Goal: Transaction & Acquisition: Book appointment/travel/reservation

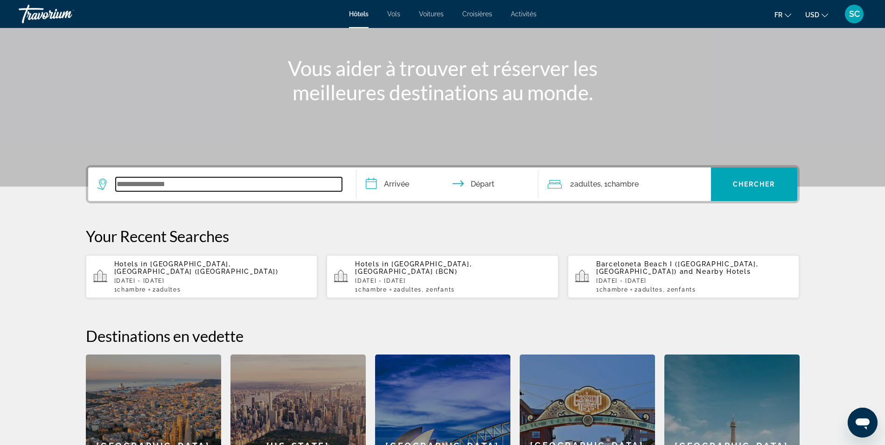
click at [266, 185] on input "Search widget" at bounding box center [229, 184] width 226 height 14
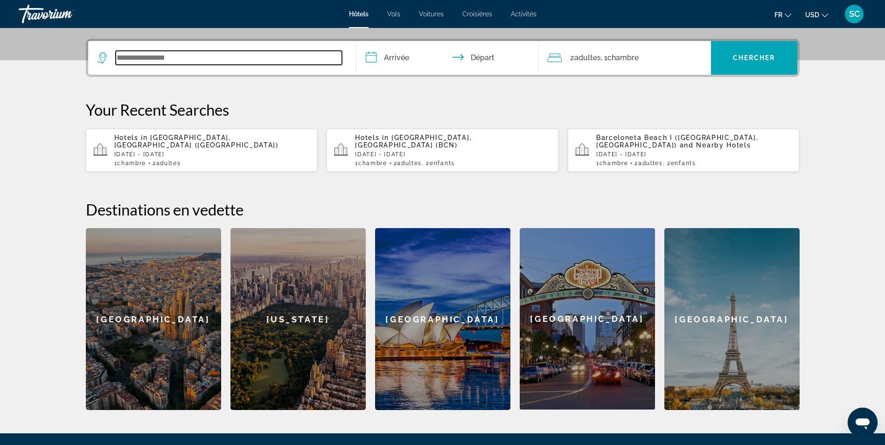
scroll to position [228, 0]
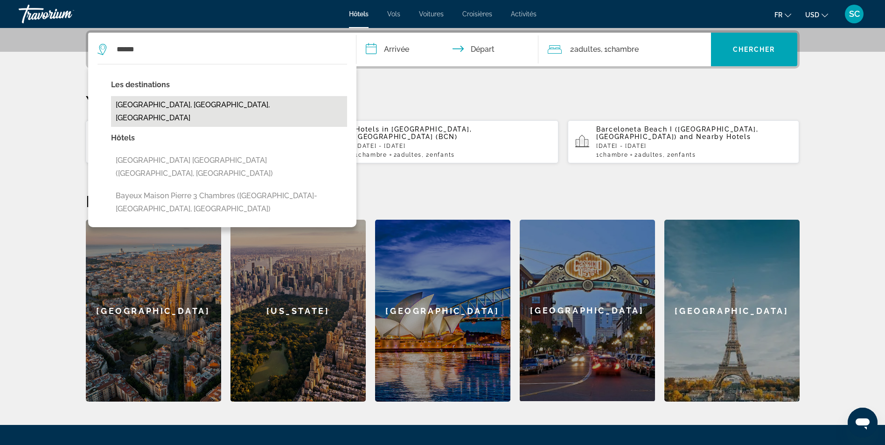
click at [241, 104] on button "[GEOGRAPHIC_DATA], [GEOGRAPHIC_DATA], [GEOGRAPHIC_DATA]" at bounding box center [229, 111] width 236 height 31
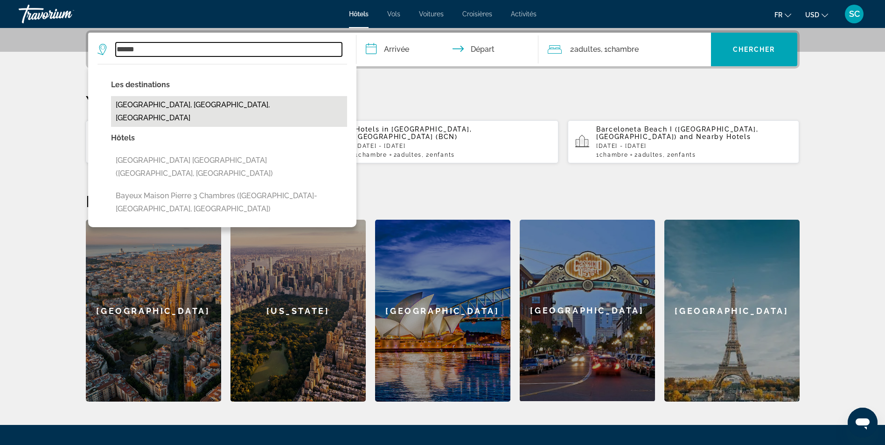
type input "**********"
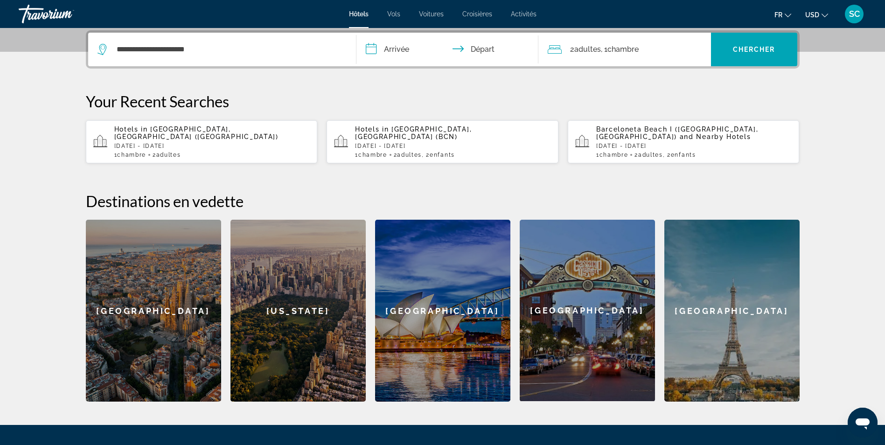
click at [405, 48] on input "**********" at bounding box center [449, 51] width 186 height 36
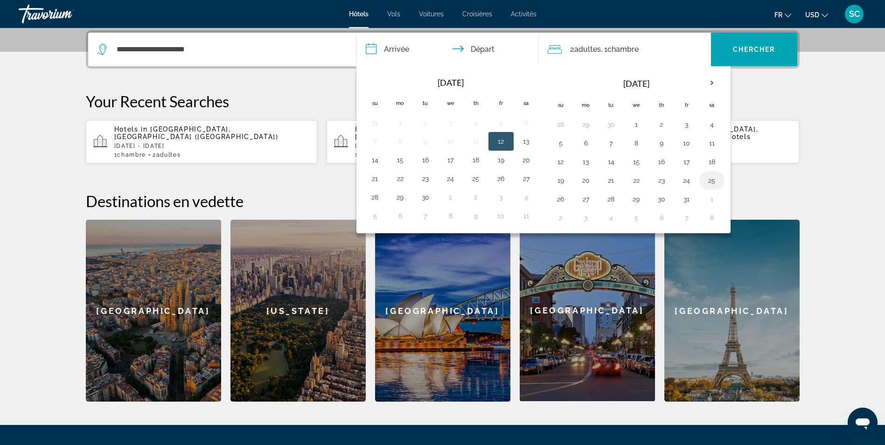
click at [712, 182] on button "25" at bounding box center [711, 180] width 15 height 13
click at [570, 198] on td "26" at bounding box center [560, 199] width 25 height 19
click at [561, 198] on button "26" at bounding box center [560, 199] width 15 height 13
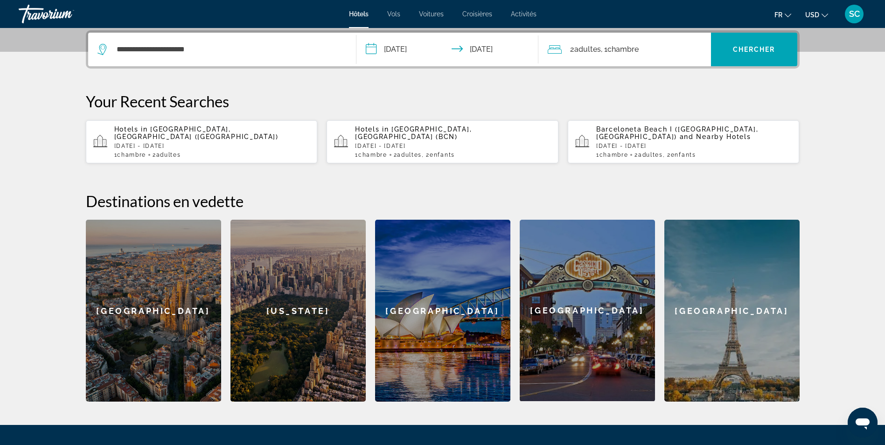
click at [402, 49] on input "**********" at bounding box center [449, 51] width 186 height 36
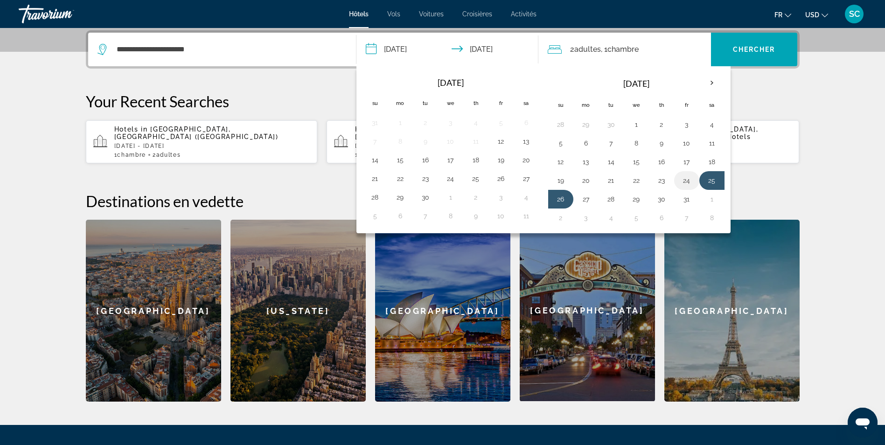
click at [688, 178] on button "24" at bounding box center [686, 180] width 15 height 13
click at [710, 178] on button "25" at bounding box center [711, 180] width 15 height 13
type input "**********"
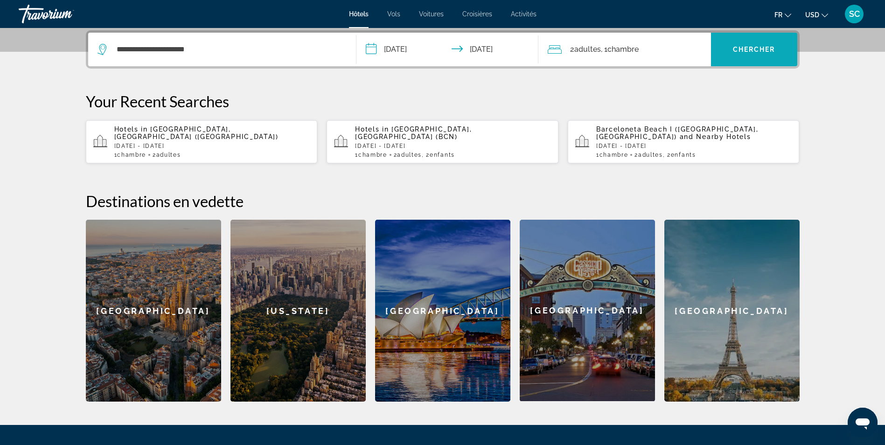
click at [740, 48] on span "Chercher" at bounding box center [754, 49] width 42 height 7
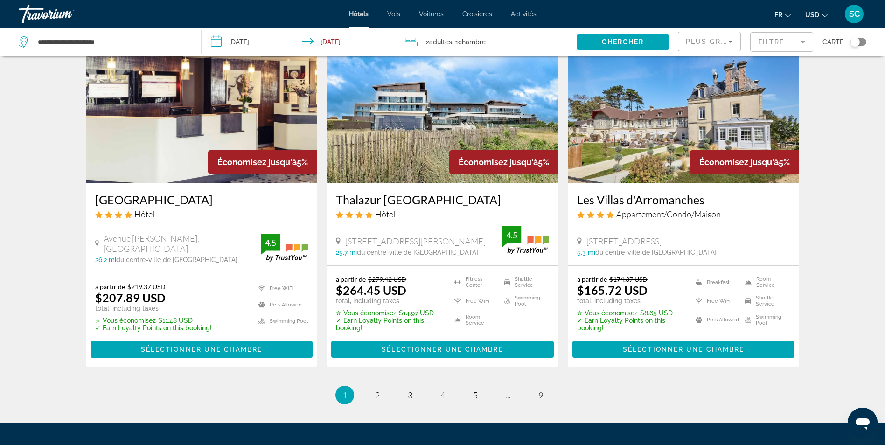
scroll to position [1212, 0]
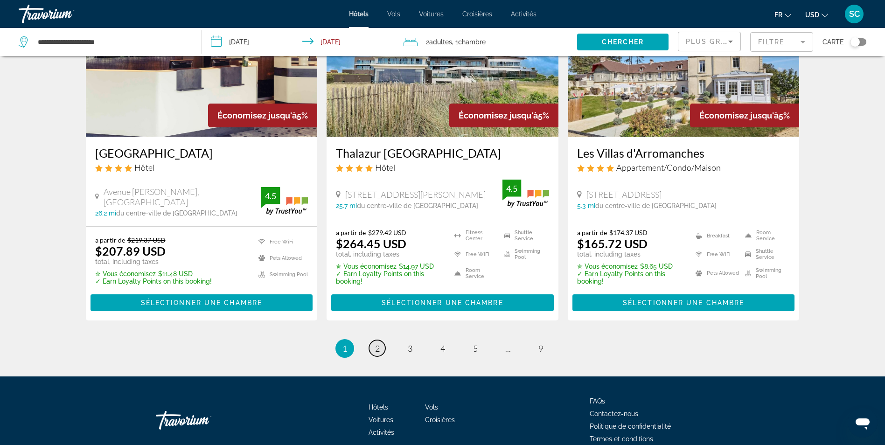
click at [377, 343] on span "2" at bounding box center [377, 348] width 5 height 10
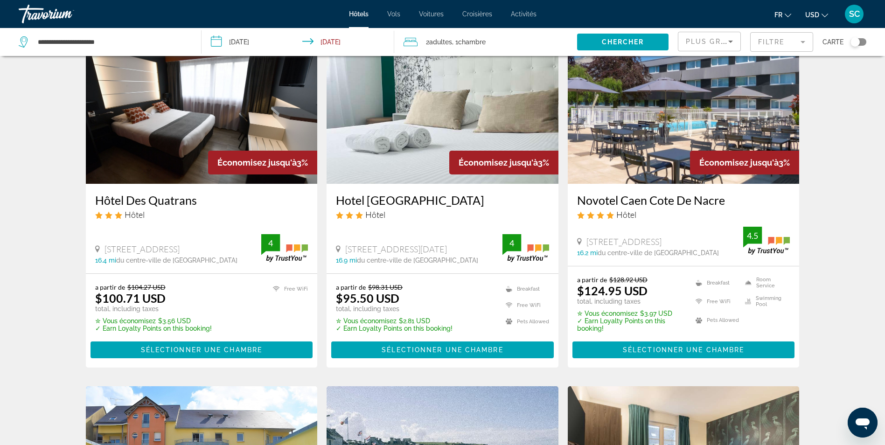
scroll to position [420, 0]
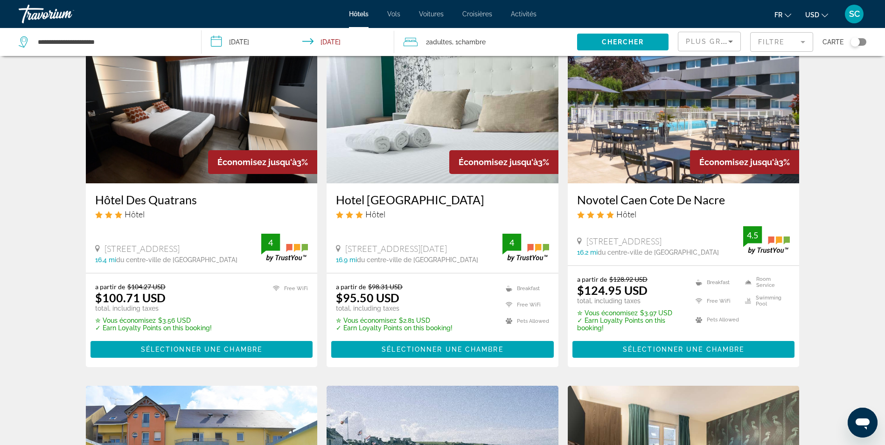
click at [397, 121] on img "Main content" at bounding box center [442, 108] width 232 height 149
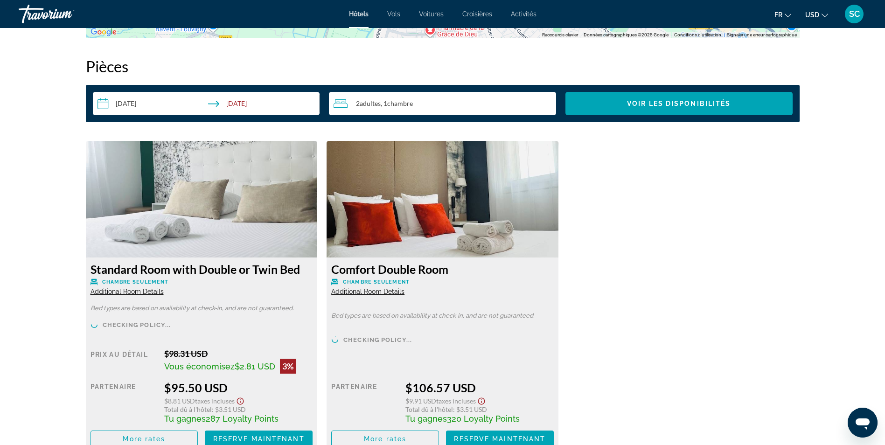
scroll to position [1212, 0]
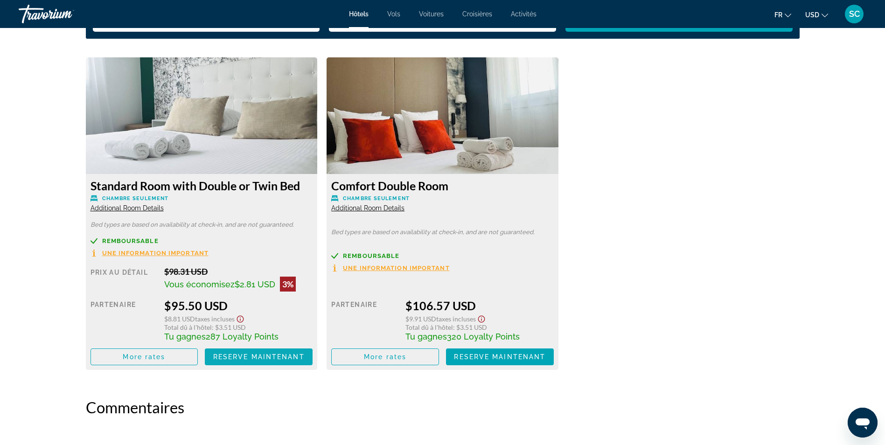
click at [259, 354] on span "Reserve maintenant" at bounding box center [258, 356] width 91 height 7
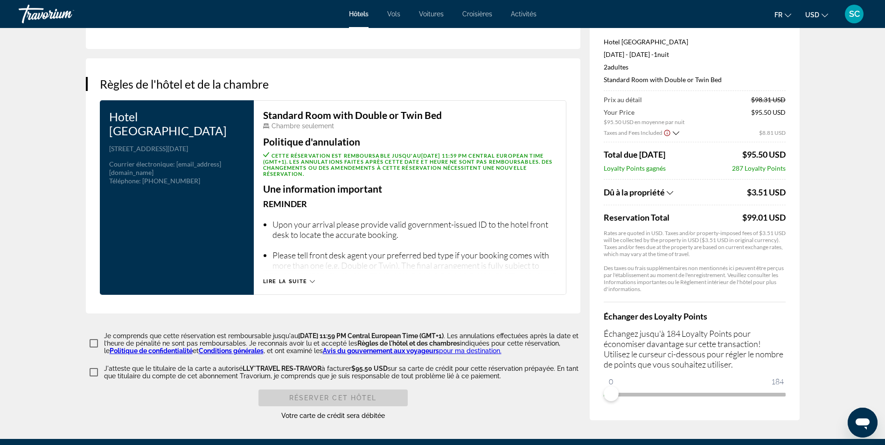
scroll to position [1212, 0]
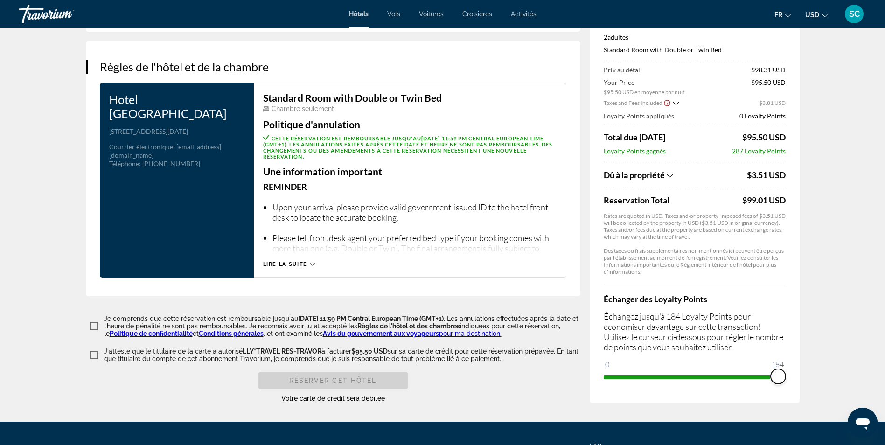
drag, startPoint x: 614, startPoint y: 373, endPoint x: 792, endPoint y: 371, distance: 178.6
click at [788, 371] on div "Résumé des prix Hotel Bristol [DATE] - [DATE] - 1 nuit nuits 2 Adulte Adultes ,…" at bounding box center [694, 184] width 210 height 437
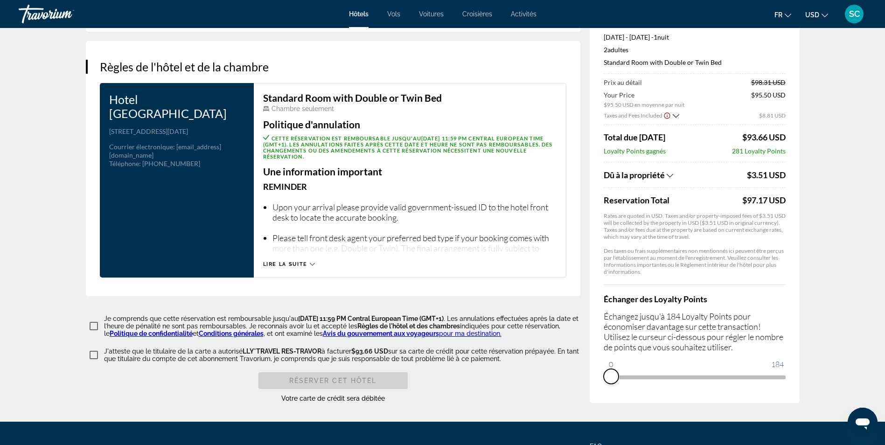
drag, startPoint x: 773, startPoint y: 371, endPoint x: 563, endPoint y: 363, distance: 209.5
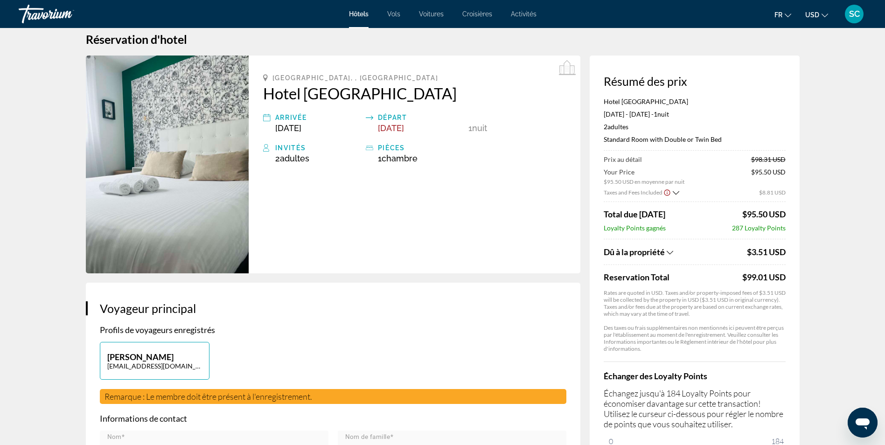
scroll to position [0, 0]
